Goal: Task Accomplishment & Management: Use online tool/utility

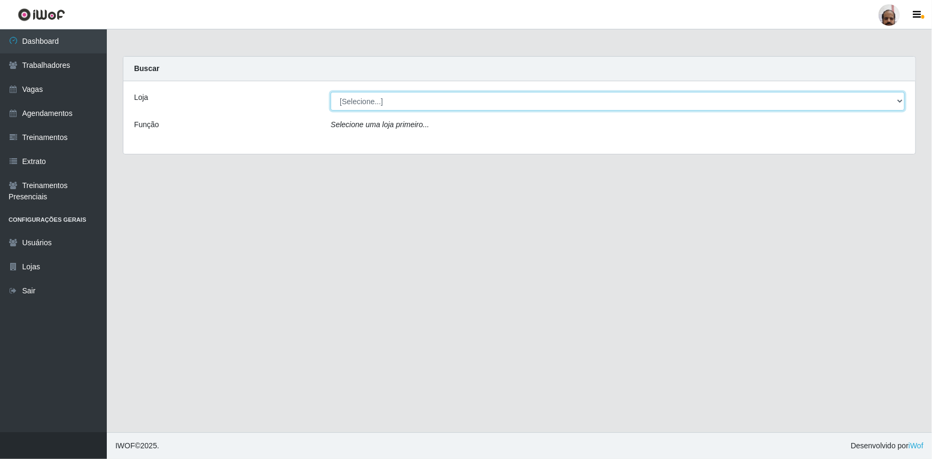
click at [357, 107] on select "[Selecione...] Mar Vermelho - Loja 05" at bounding box center [618, 101] width 574 height 19
select select "252"
click at [331, 92] on select "[Selecione...] Mar Vermelho - Loja 05" at bounding box center [618, 101] width 574 height 19
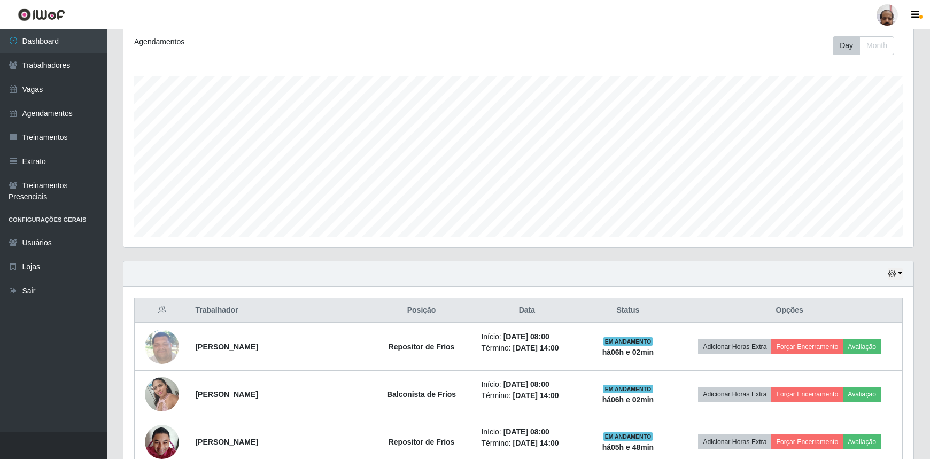
scroll to position [243, 0]
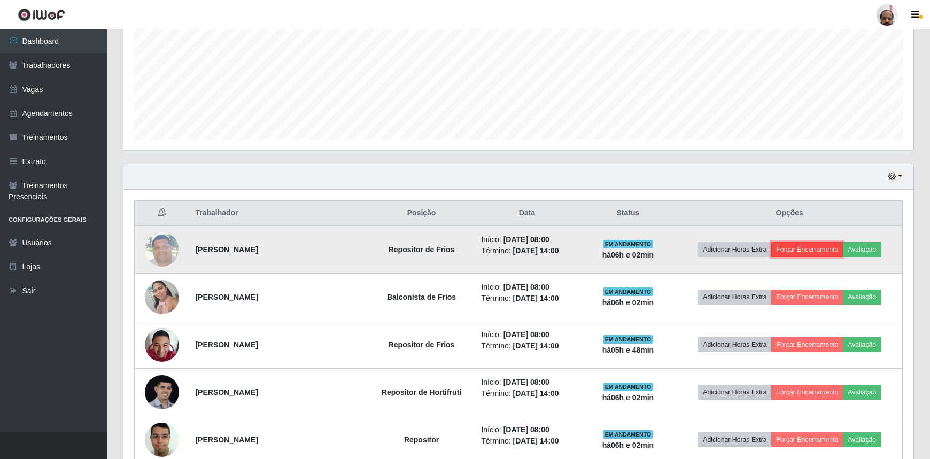
click at [819, 244] on button "Forçar Encerramento" at bounding box center [807, 249] width 72 height 15
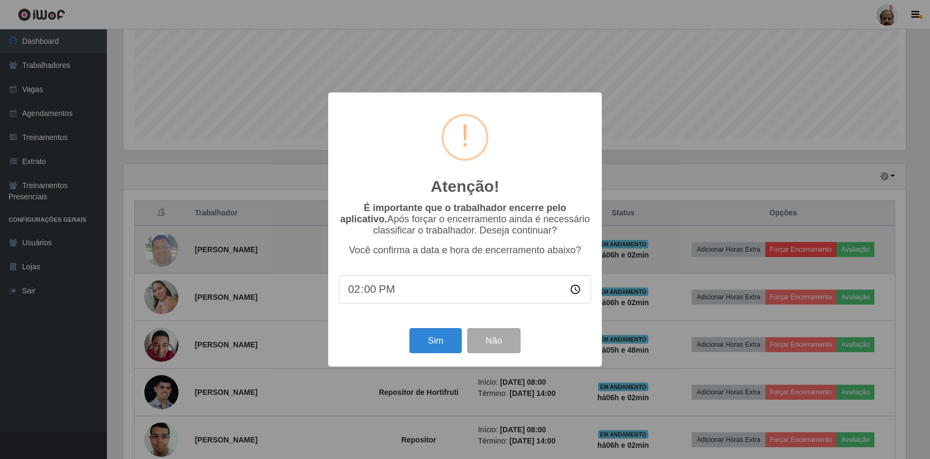
scroll to position [222, 785]
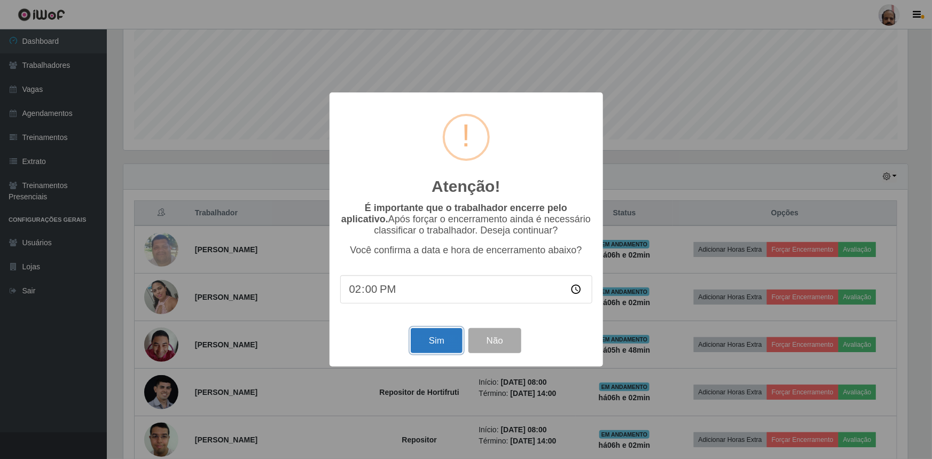
click at [443, 342] on button "Sim" at bounding box center [437, 340] width 52 height 25
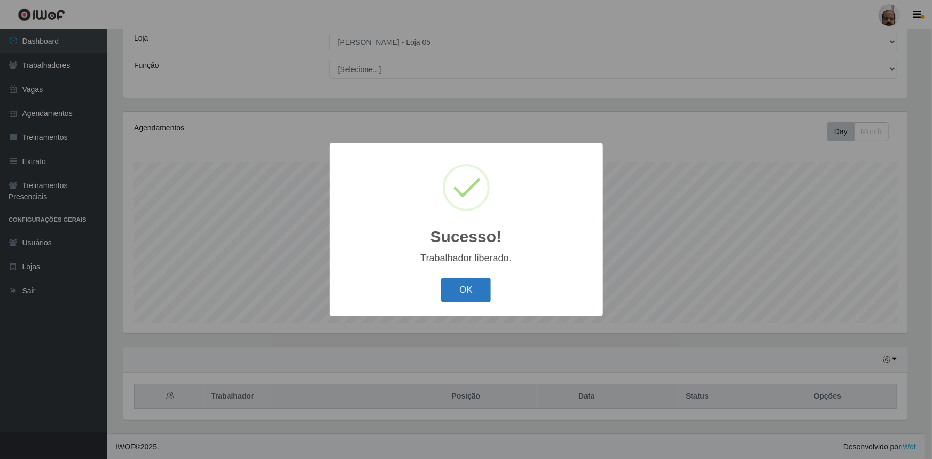
click at [468, 298] on button "OK" at bounding box center [466, 290] width 50 height 25
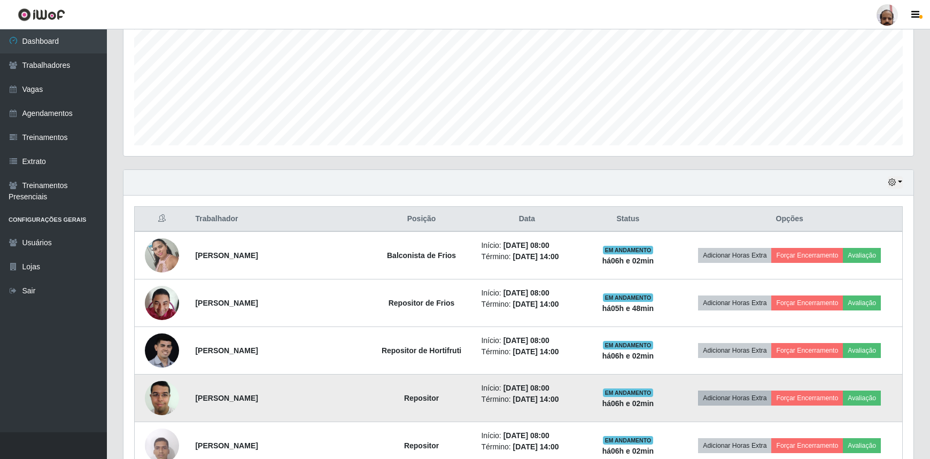
scroll to position [254, 0]
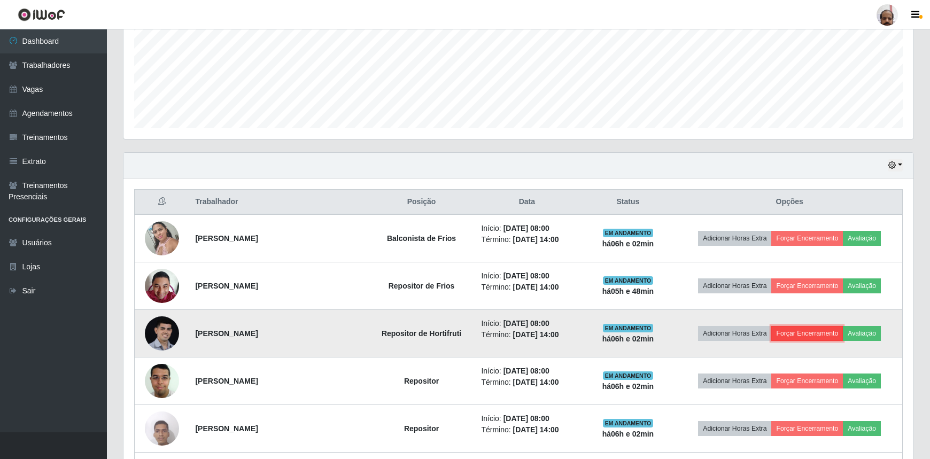
click at [808, 331] on button "Forçar Encerramento" at bounding box center [807, 333] width 72 height 15
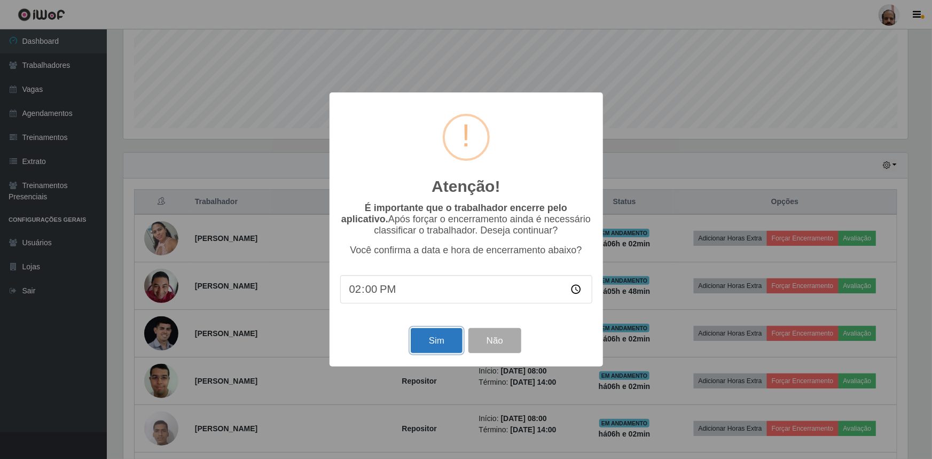
click at [445, 344] on button "Sim" at bounding box center [437, 340] width 52 height 25
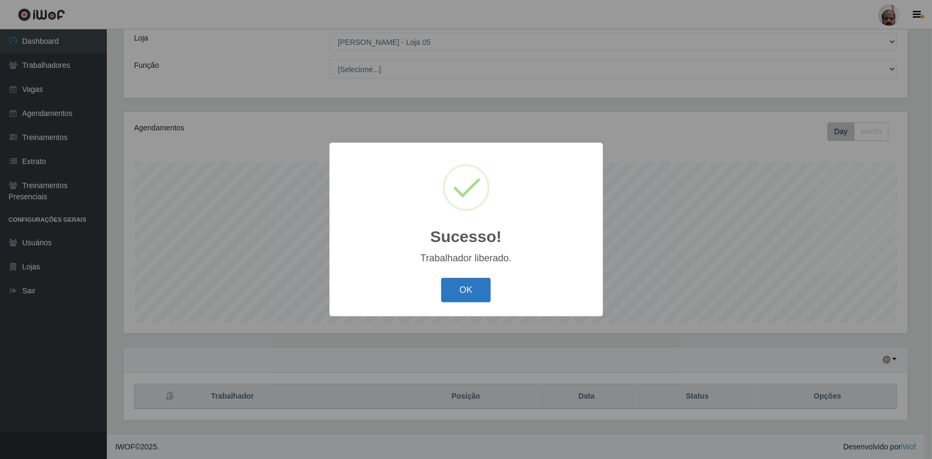
click at [462, 293] on button "OK" at bounding box center [466, 290] width 50 height 25
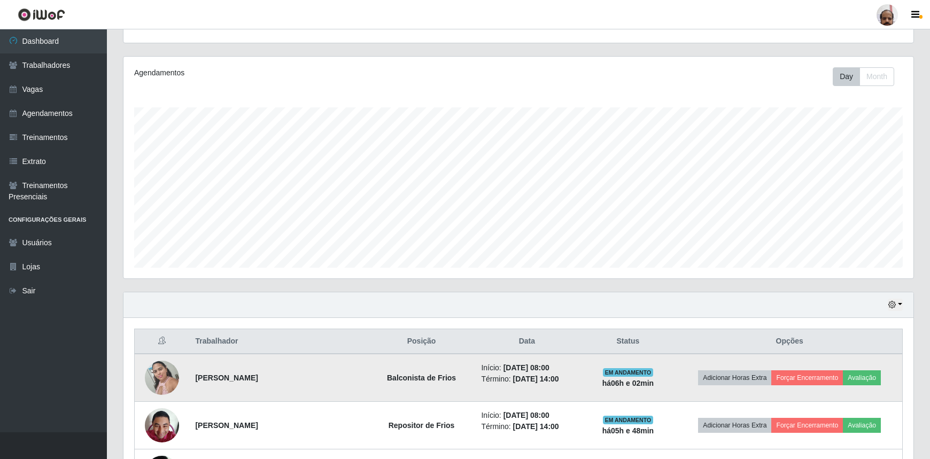
scroll to position [205, 0]
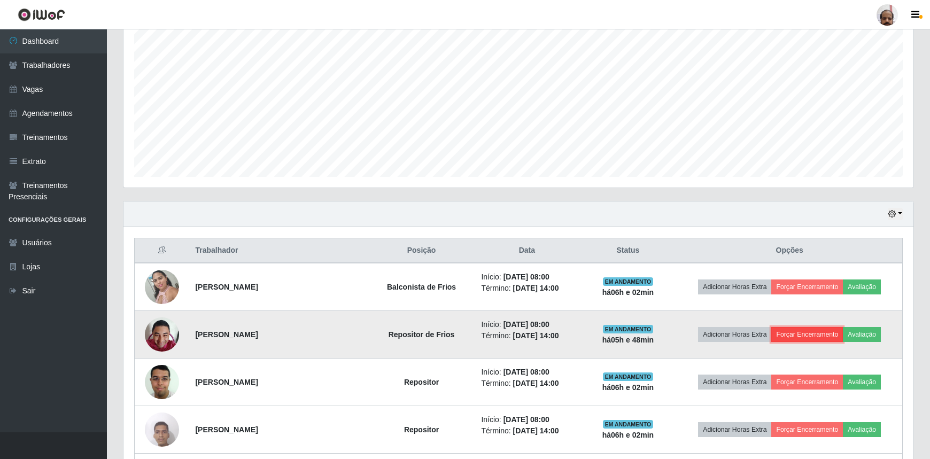
click at [802, 332] on button "Forçar Encerramento" at bounding box center [807, 334] width 72 height 15
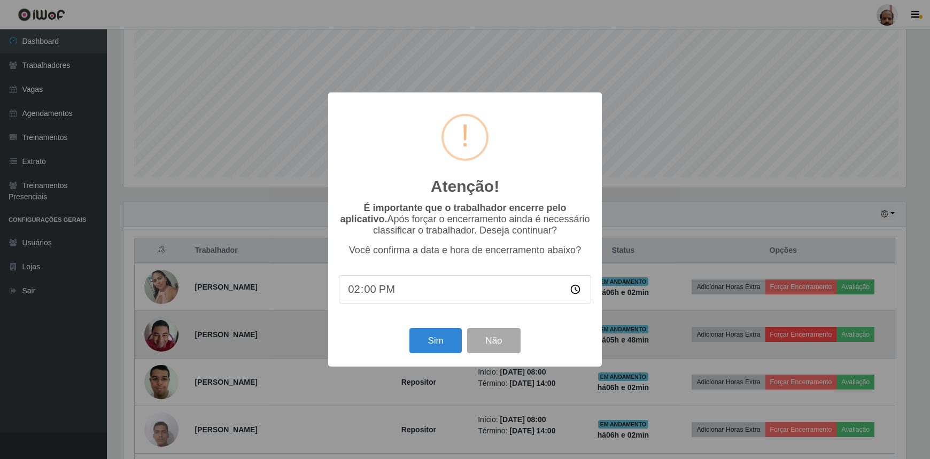
scroll to position [222, 785]
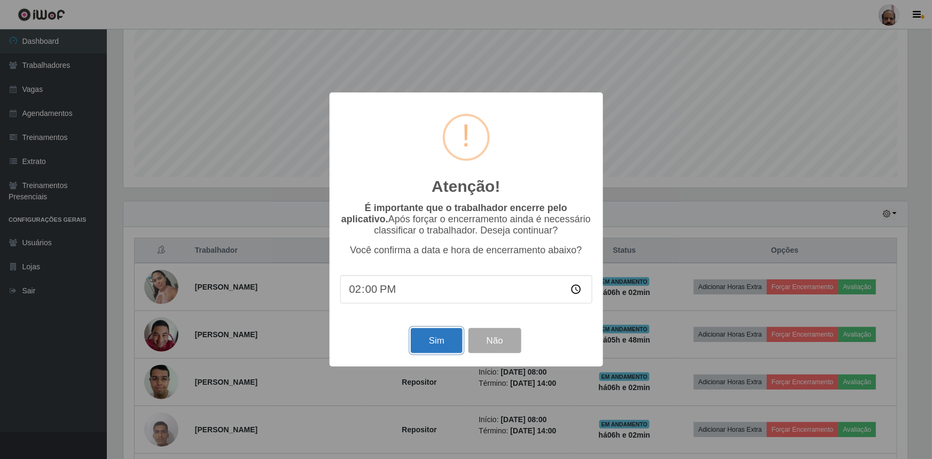
click at [434, 339] on button "Sim" at bounding box center [437, 340] width 52 height 25
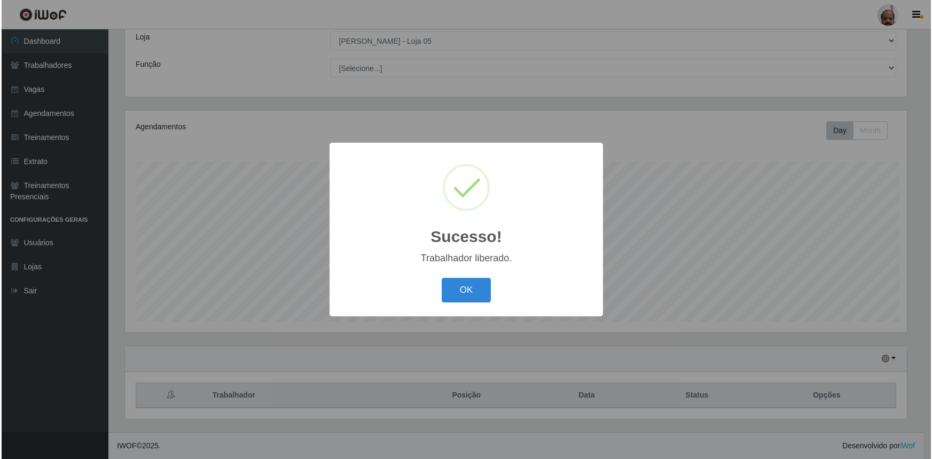
scroll to position [0, 0]
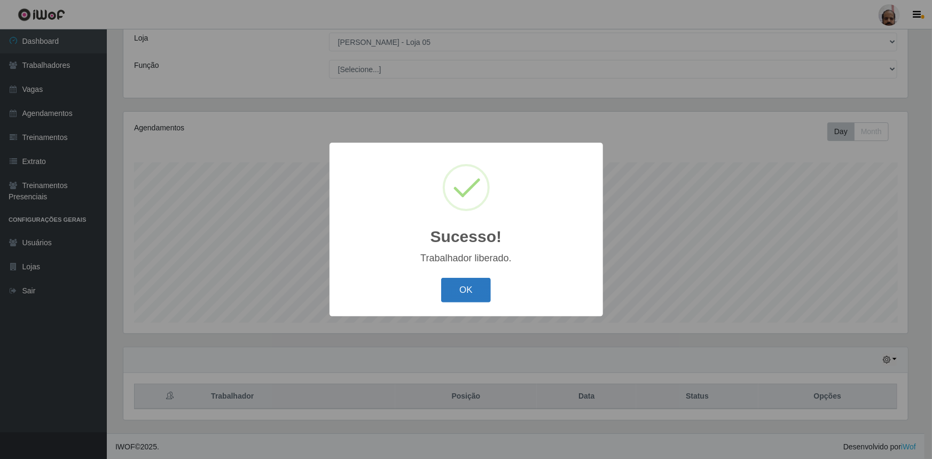
click at [479, 290] on button "OK" at bounding box center [466, 290] width 50 height 25
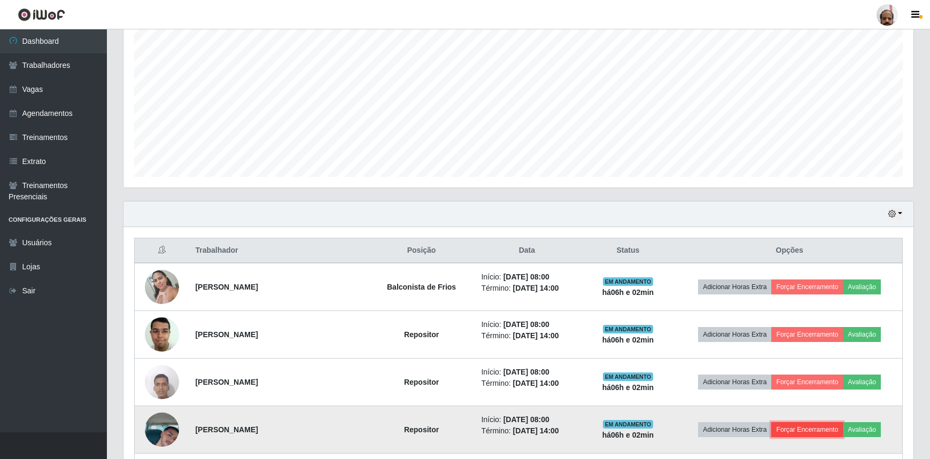
click at [820, 425] on button "Forçar Encerramento" at bounding box center [807, 429] width 72 height 15
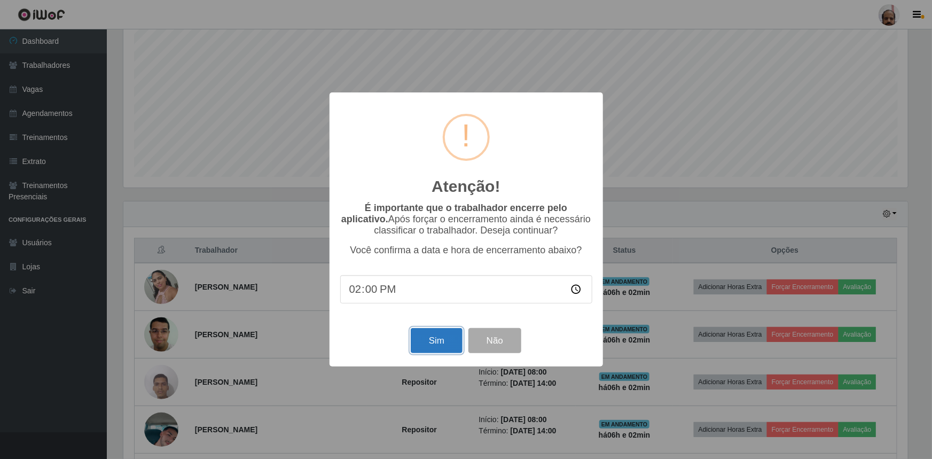
click at [447, 337] on button "Sim" at bounding box center [437, 340] width 52 height 25
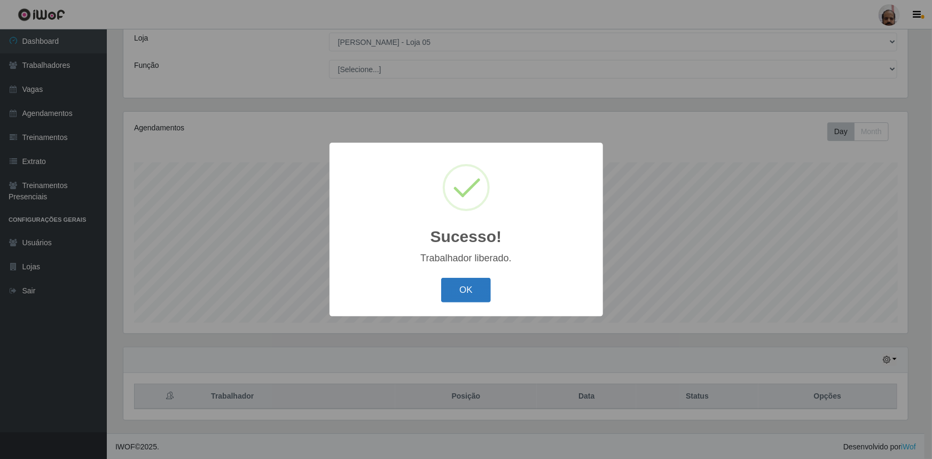
click at [482, 294] on button "OK" at bounding box center [466, 290] width 50 height 25
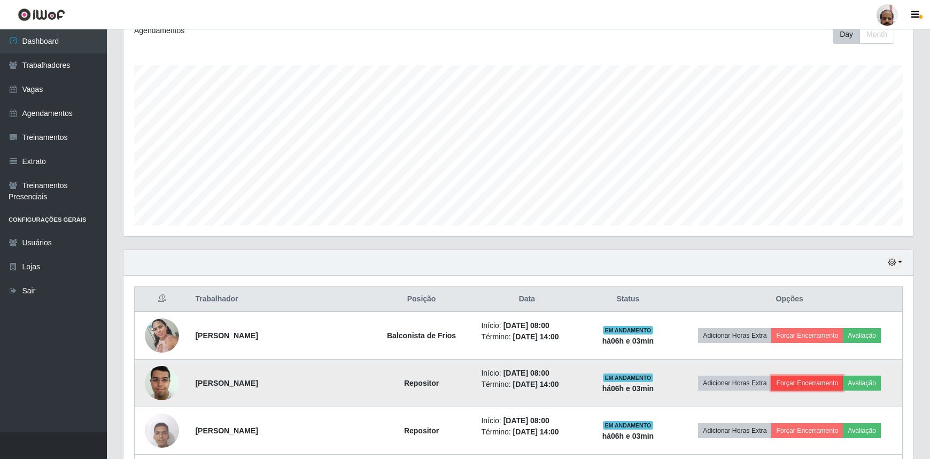
click at [799, 381] on button "Forçar Encerramento" at bounding box center [807, 383] width 72 height 15
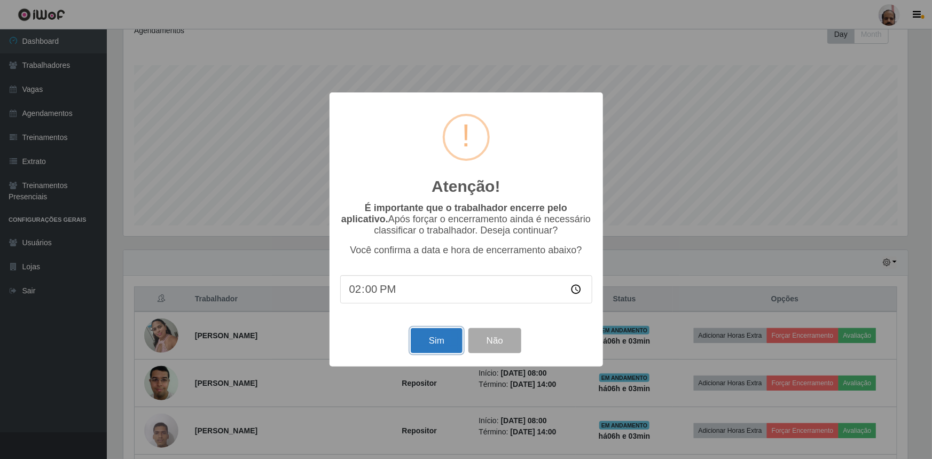
click at [448, 339] on button "Sim" at bounding box center [437, 340] width 52 height 25
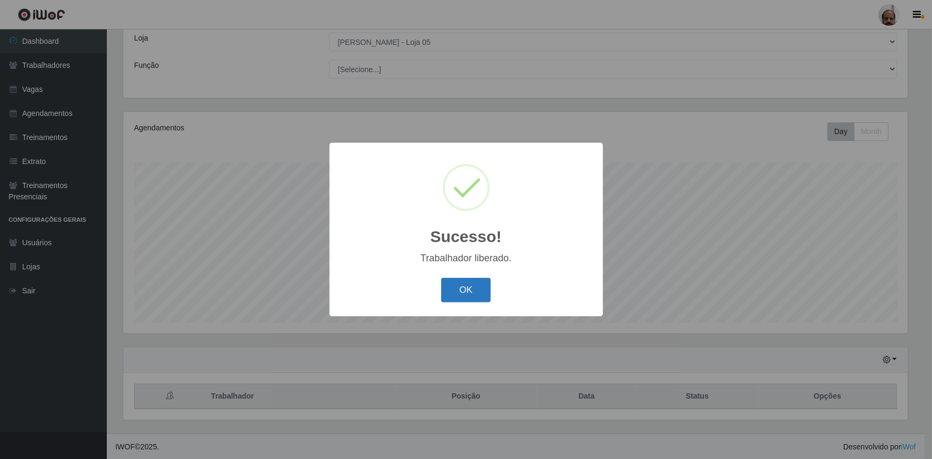
click at [469, 293] on button "OK" at bounding box center [466, 290] width 50 height 25
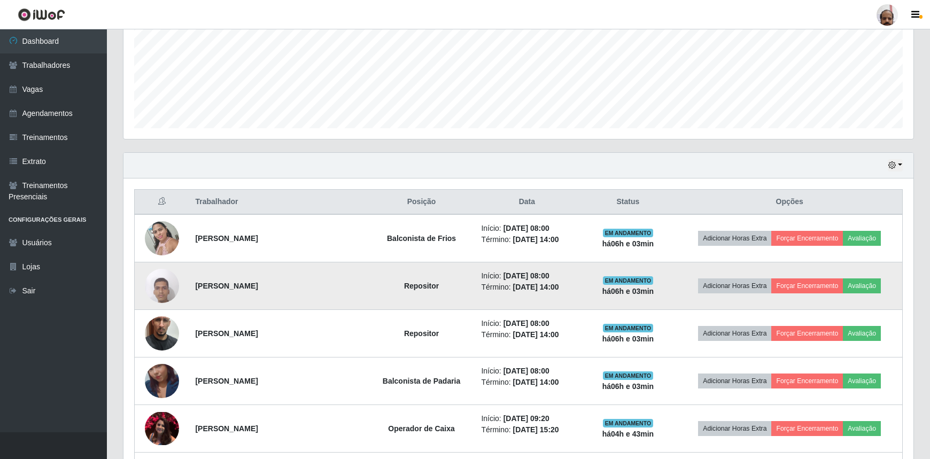
click at [801, 276] on td "Adicionar Horas Extra Forçar Encerramento Avaliação" at bounding box center [788, 286] width 225 height 48
click at [803, 283] on button "Forçar Encerramento" at bounding box center [807, 285] width 72 height 15
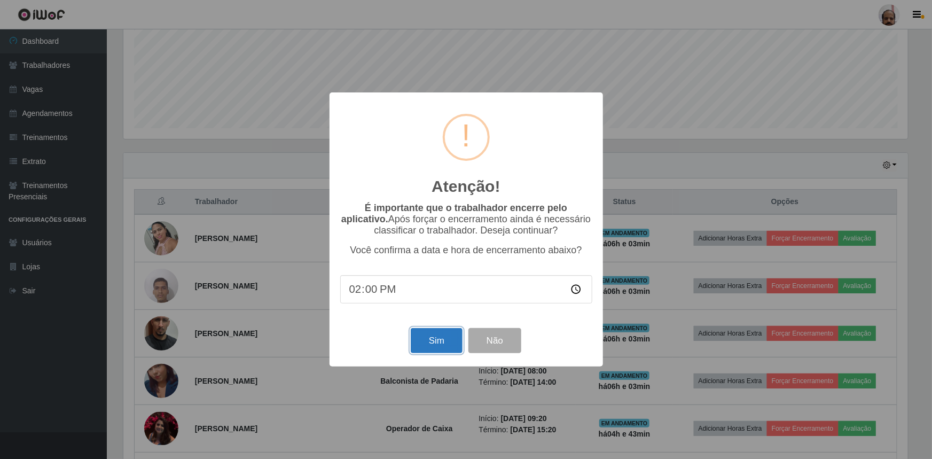
click at [424, 340] on button "Sim" at bounding box center [437, 340] width 52 height 25
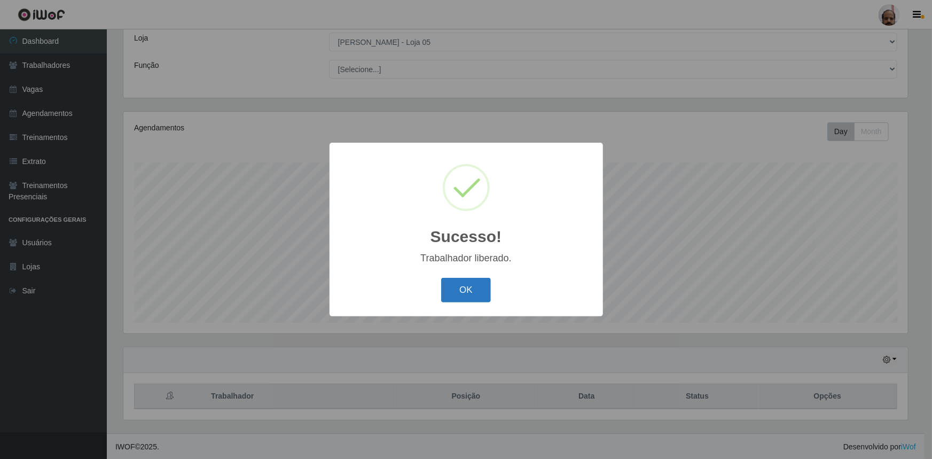
click at [458, 293] on button "OK" at bounding box center [466, 290] width 50 height 25
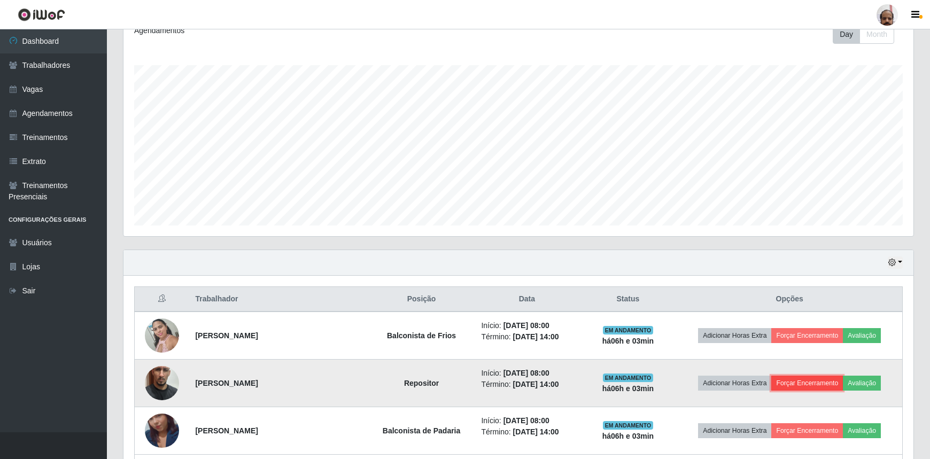
click at [816, 381] on button "Forçar Encerramento" at bounding box center [807, 383] width 72 height 15
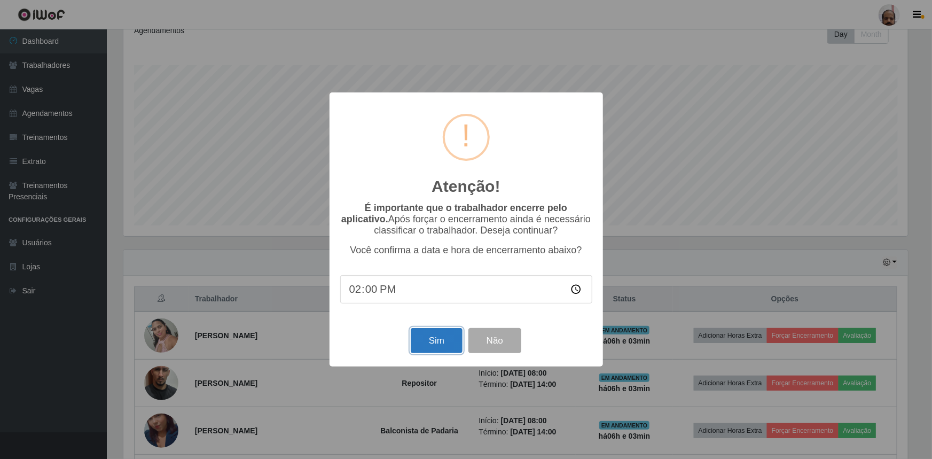
click at [431, 346] on button "Sim" at bounding box center [437, 340] width 52 height 25
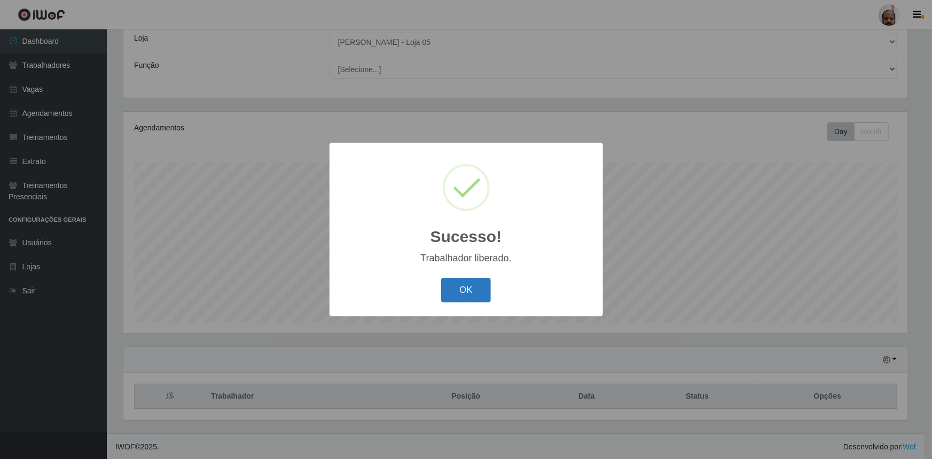
click at [466, 291] on button "OK" at bounding box center [466, 290] width 50 height 25
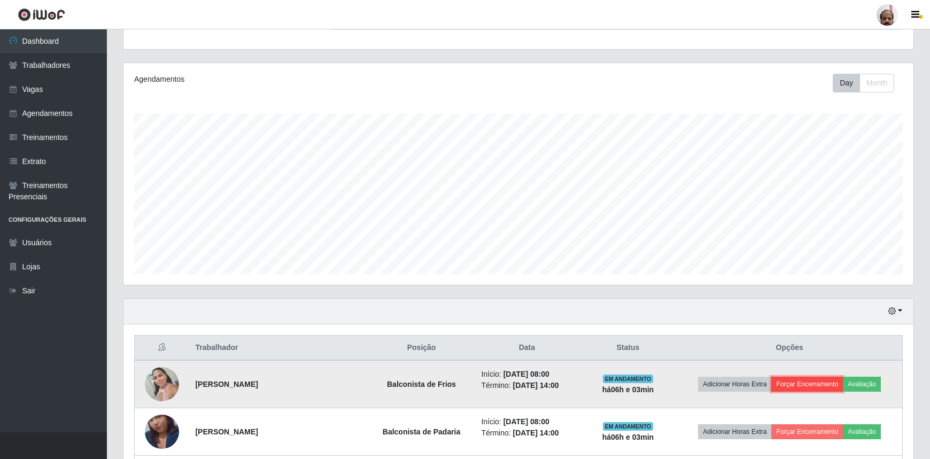
click at [796, 385] on button "Forçar Encerramento" at bounding box center [807, 384] width 72 height 15
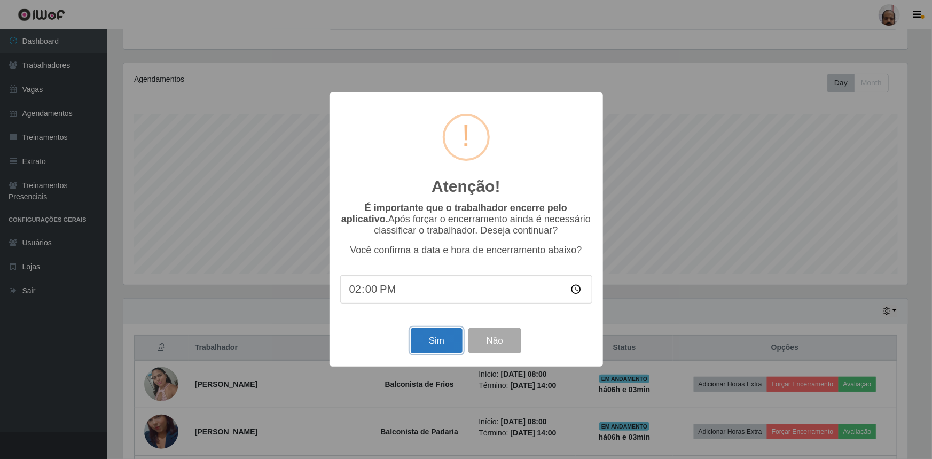
click at [454, 341] on button "Sim" at bounding box center [437, 340] width 52 height 25
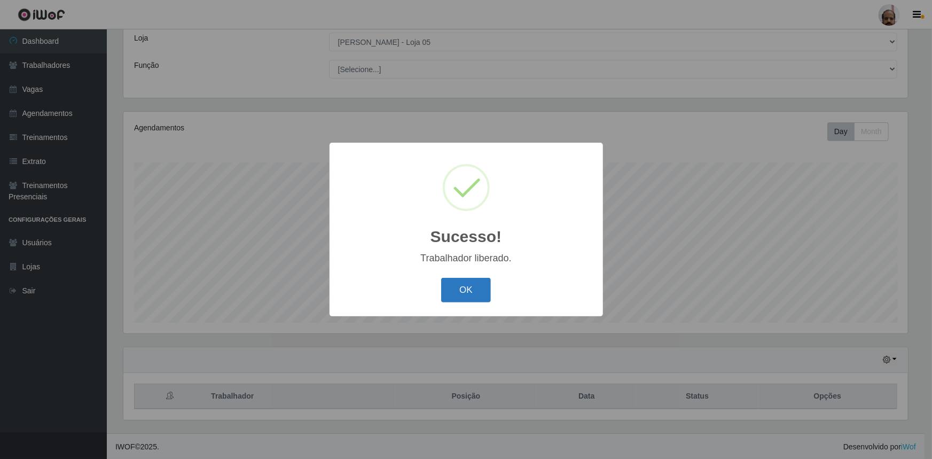
click at [466, 297] on button "OK" at bounding box center [466, 290] width 50 height 25
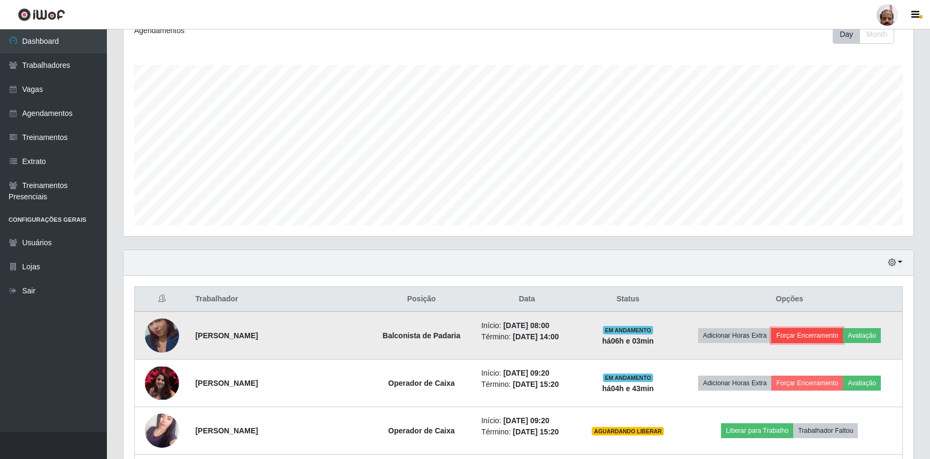
click at [797, 334] on button "Forçar Encerramento" at bounding box center [807, 335] width 72 height 15
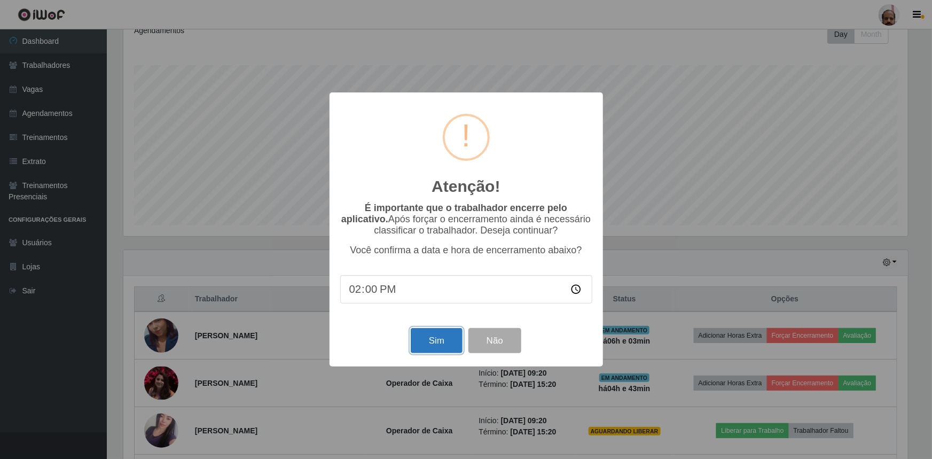
click at [461, 344] on button "Sim" at bounding box center [437, 340] width 52 height 25
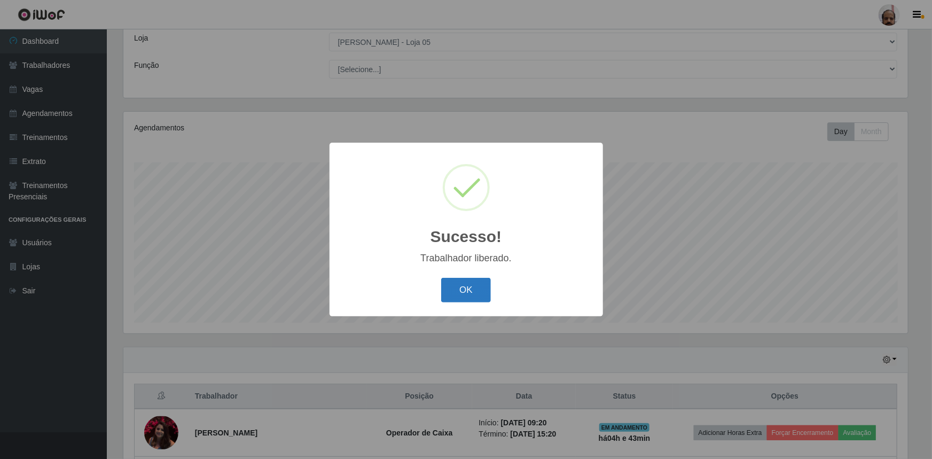
click at [480, 294] on button "OK" at bounding box center [466, 290] width 50 height 25
